Goal: Transaction & Acquisition: Purchase product/service

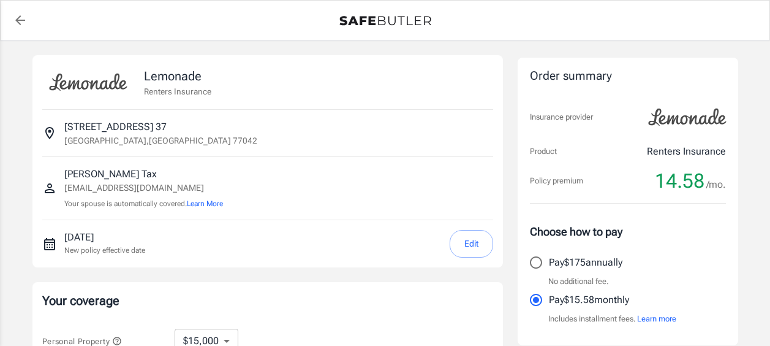
select select "15000"
select select "500"
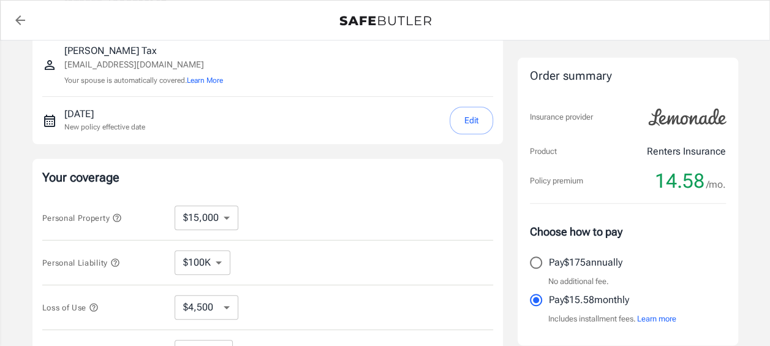
scroll to position [184, 0]
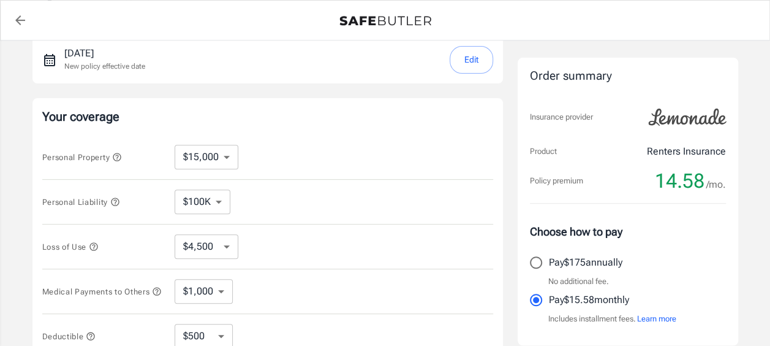
click at [227, 160] on select "$10,000 $15,000 $20,000 $25,000 $30,000 $40,000 $50,000 $100K $150K $200K $250K" at bounding box center [207, 157] width 64 height 25
select select "10000"
select select "3000"
click at [219, 200] on select "$100K $200K $300K $400K $500K" at bounding box center [203, 201] width 56 height 25
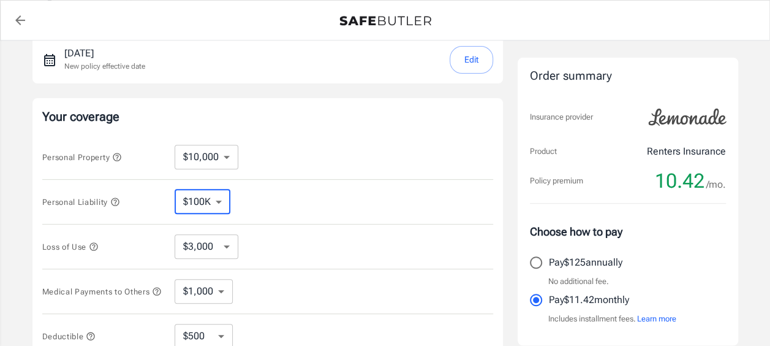
select select "300000"
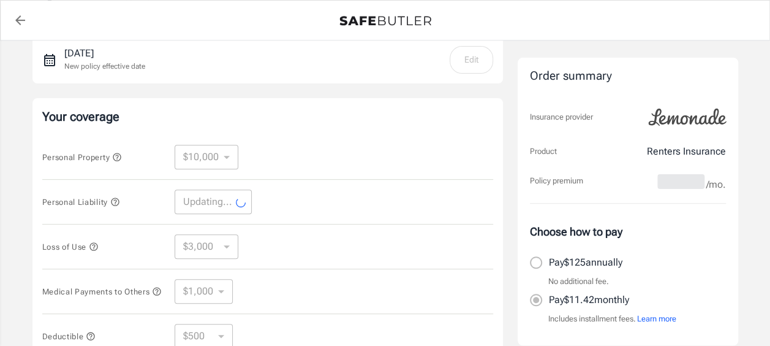
select select "300000"
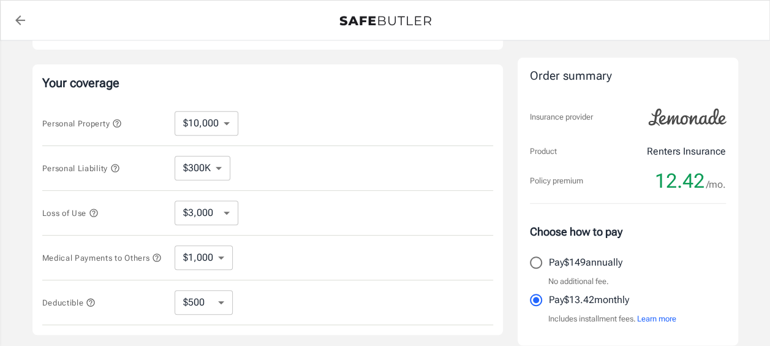
scroll to position [245, 0]
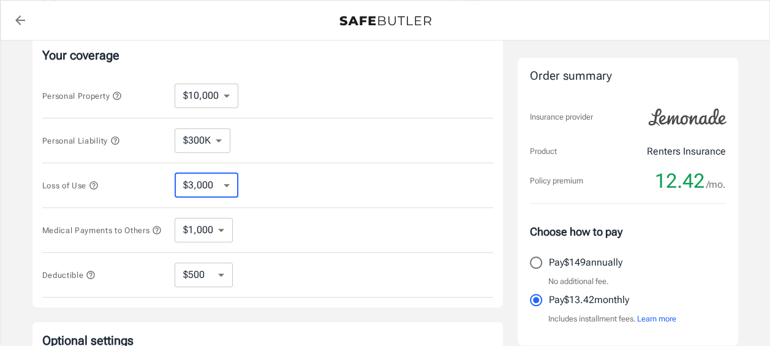
click at [230, 186] on select "$3,000 $6,000 $12,000 $21,000 $36,000 $60,000 $96,000 $153K $198K" at bounding box center [207, 185] width 64 height 25
click at [310, 167] on div "Loss of Use $3,000 $6,000 $12,000 $21,000 $36,000 $60,000 $96,000 $153K $198K ​" at bounding box center [267, 185] width 451 height 45
click at [227, 234] on select "$1,000 $2,000 $3,000 $4,000 $5,000" at bounding box center [204, 230] width 58 height 25
click at [395, 224] on div "Medical Payments to Others $1,000 $2,000 $3,000 $4,000 $5,000 ​" at bounding box center [267, 230] width 451 height 45
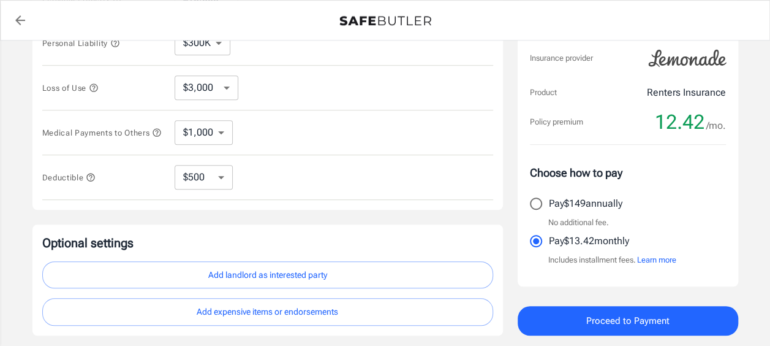
scroll to position [434, 0]
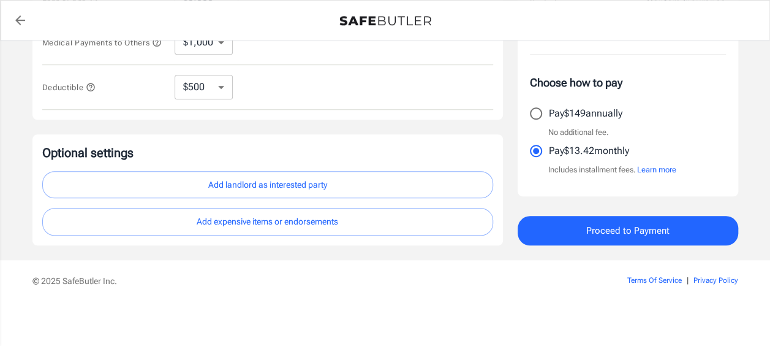
click at [223, 88] on select "$250 $500 $1,000 $2,500" at bounding box center [204, 87] width 58 height 25
select select "250"
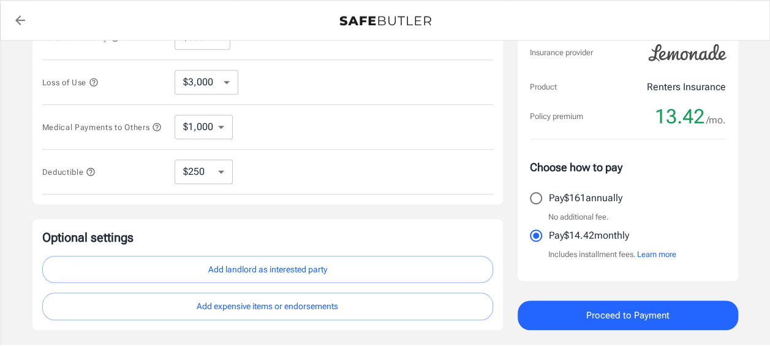
scroll to position [368, 0]
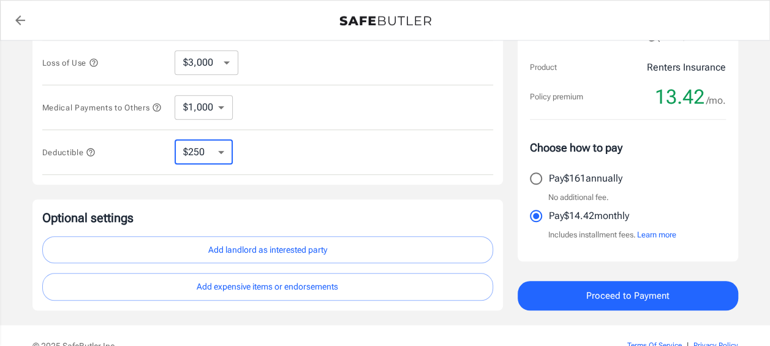
click at [227, 153] on select "$250 $500 $1,000 $2,500" at bounding box center [204, 152] width 58 height 25
select select "1000"
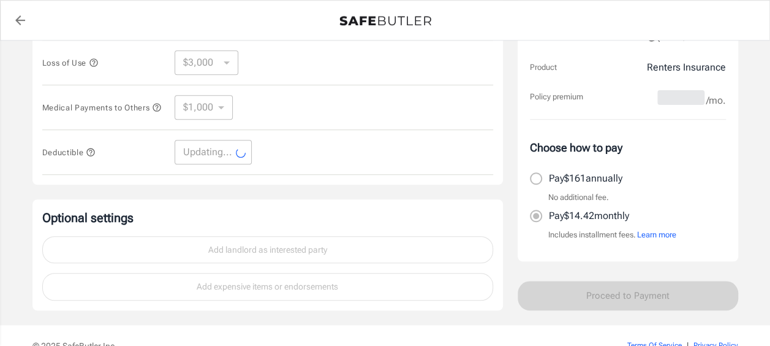
select select "1000"
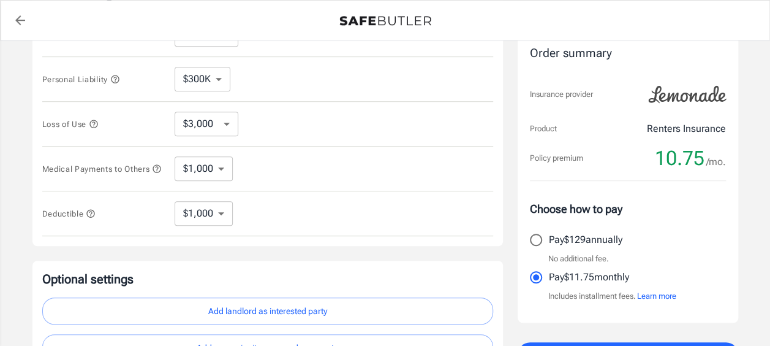
scroll to position [434, 0]
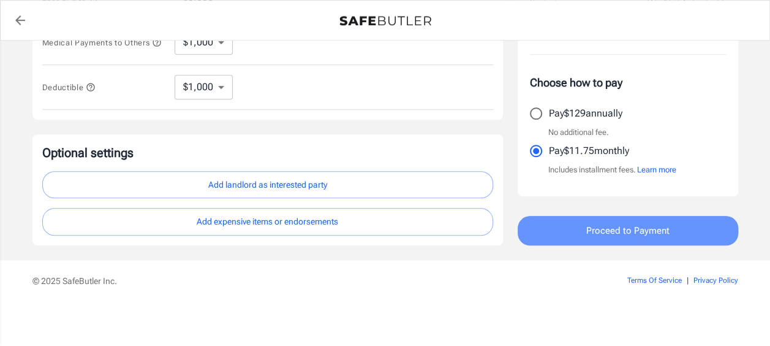
click at [645, 229] on span "Proceed to Payment" at bounding box center [628, 231] width 83 height 16
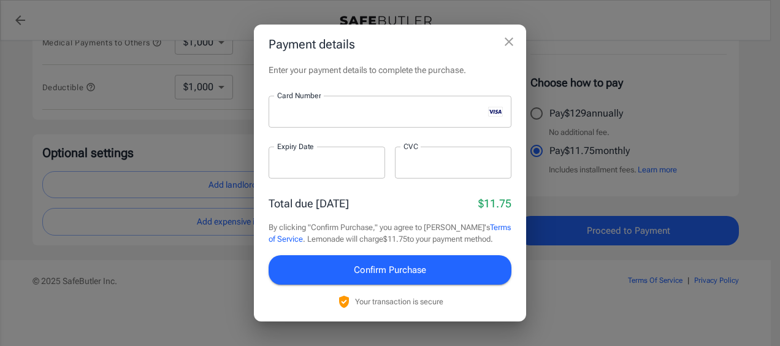
click at [290, 170] on div at bounding box center [326, 162] width 116 height 32
click at [401, 161] on div at bounding box center [453, 162] width 116 height 32
click at [384, 192] on div "Enter your payment details to complete the purchase. Card Number Card Number ​ …" at bounding box center [390, 192] width 272 height 257
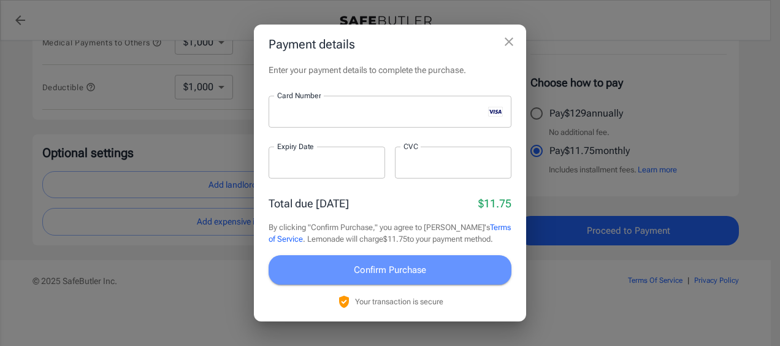
click at [373, 267] on span "Confirm Purchase" at bounding box center [390, 270] width 72 height 16
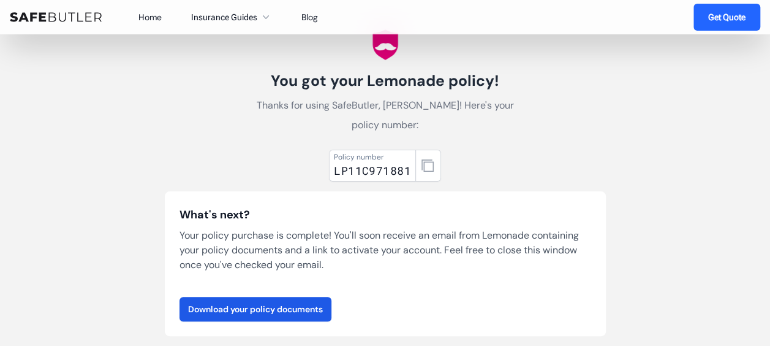
scroll to position [123, 0]
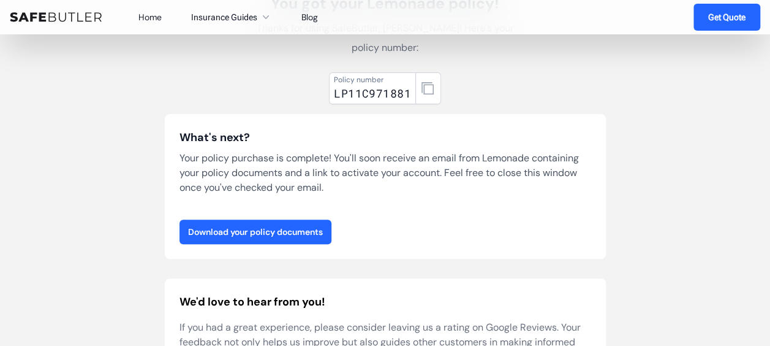
click at [276, 232] on link "Download your policy documents" at bounding box center [256, 231] width 152 height 25
